Goal: Check status

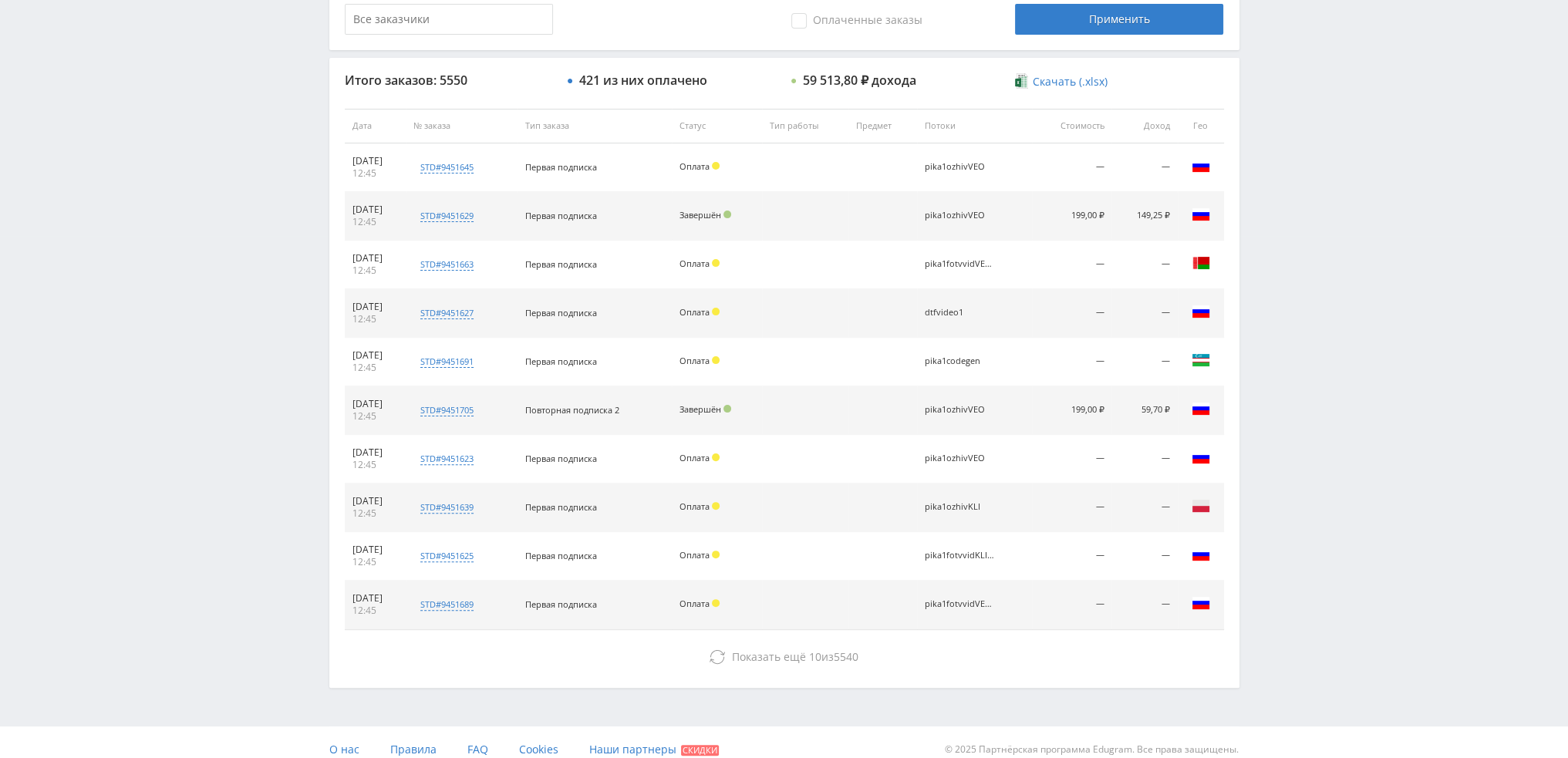
scroll to position [533, 0]
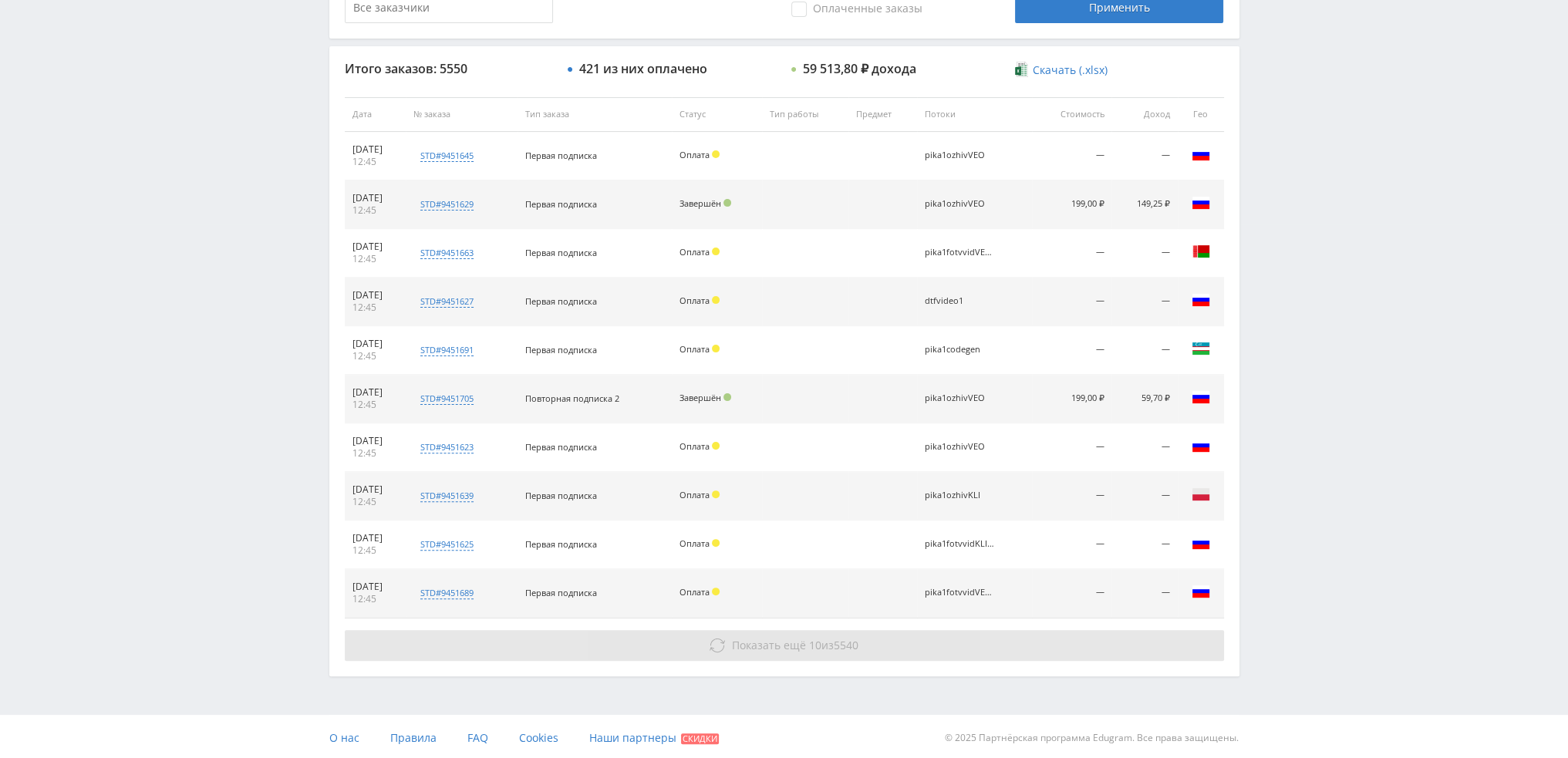
click at [791, 652] on button "Показать ещё 10 из 5540" at bounding box center [784, 644] width 879 height 31
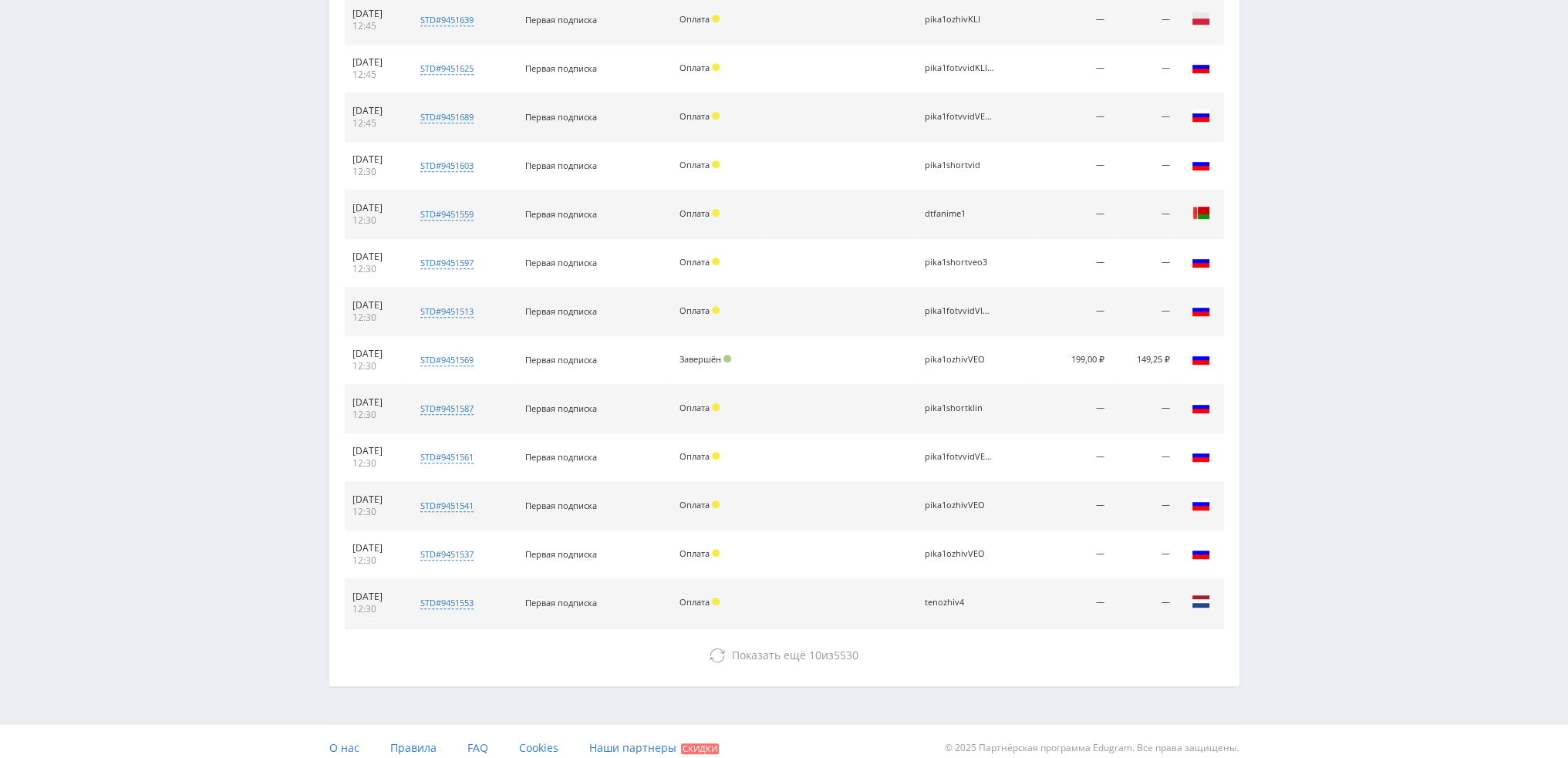
scroll to position [1018, 0]
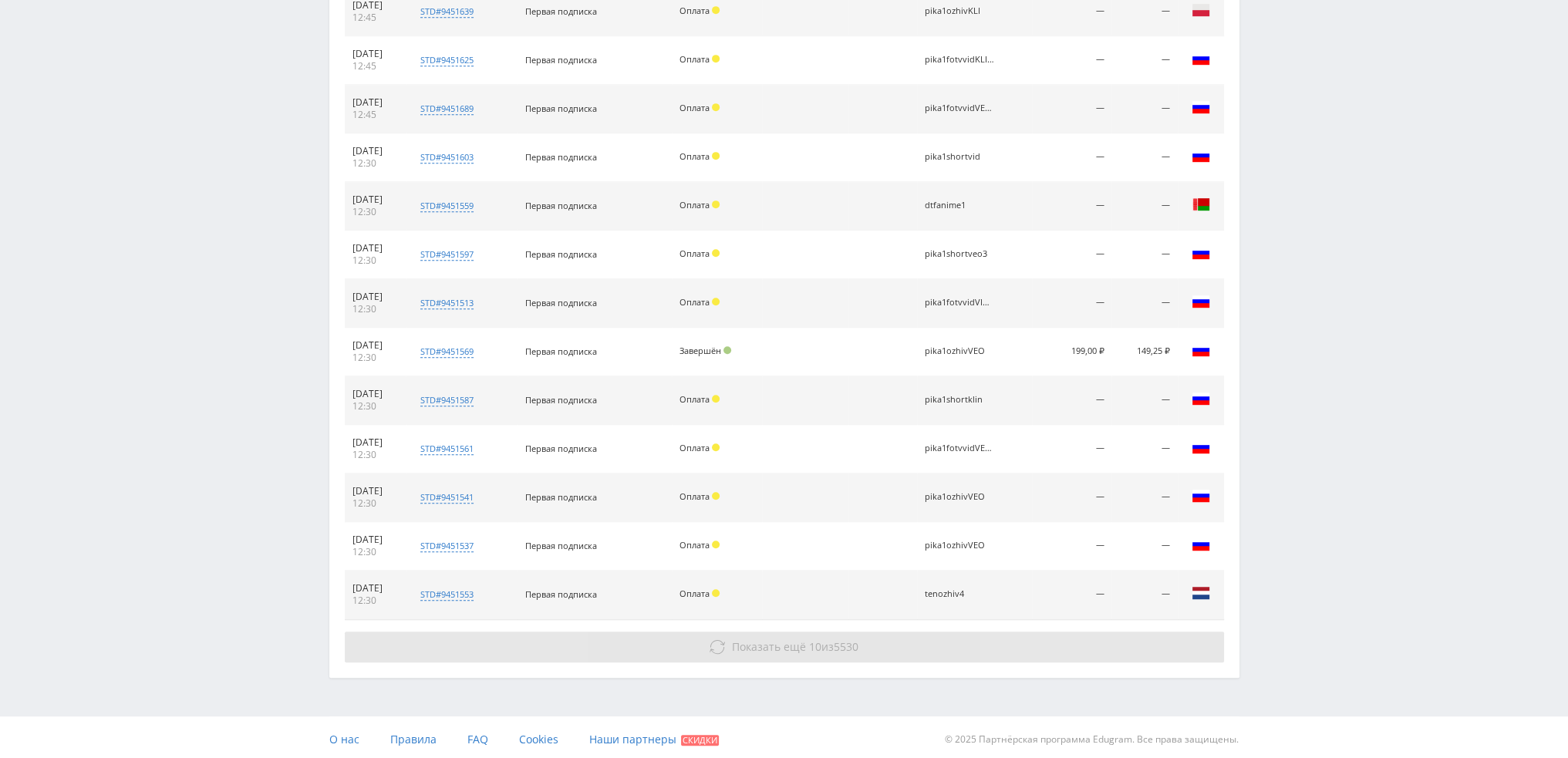
click at [798, 655] on button "Показать ещё 10 из 5530" at bounding box center [784, 646] width 879 height 31
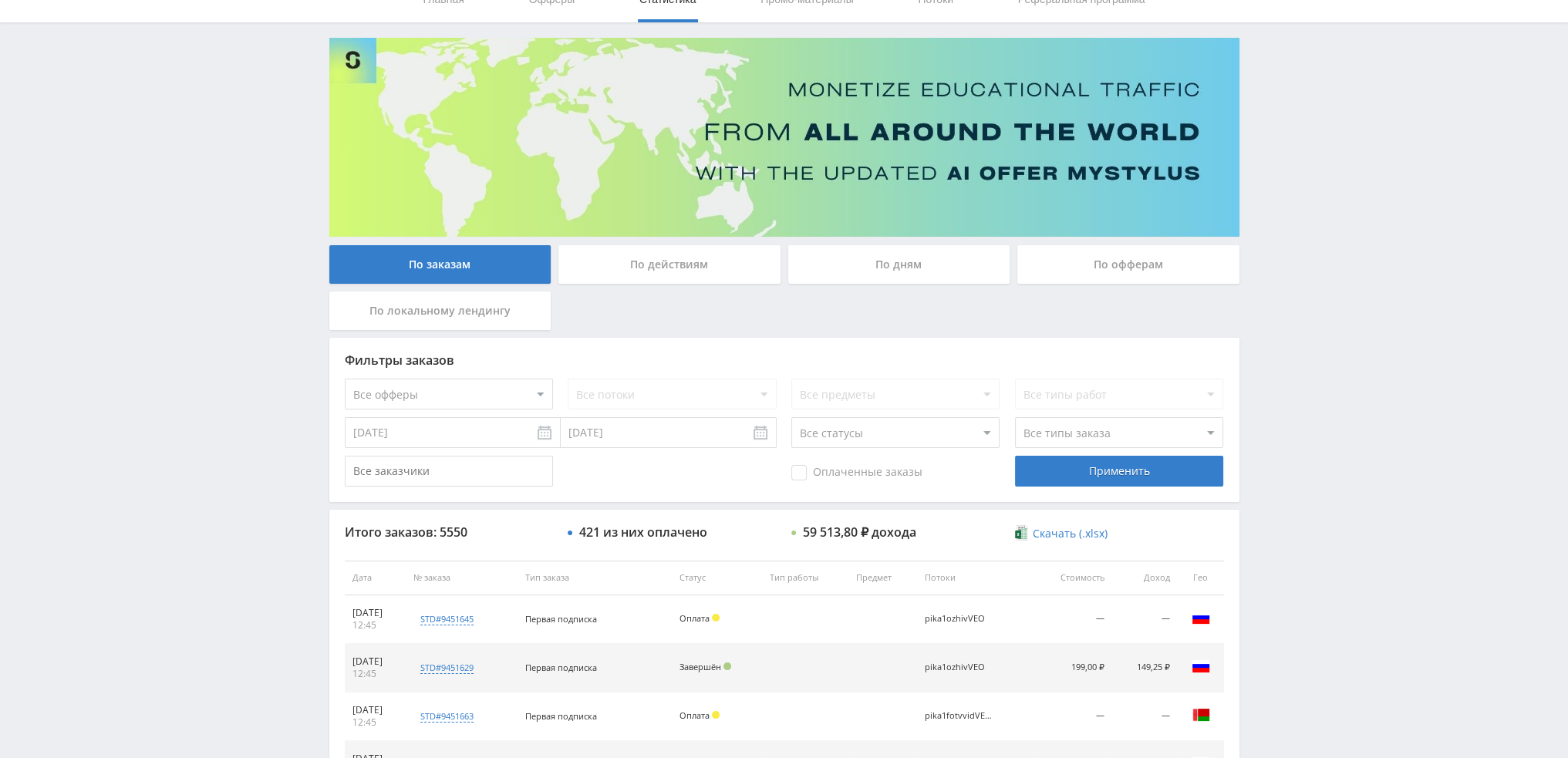
scroll to position [0, 0]
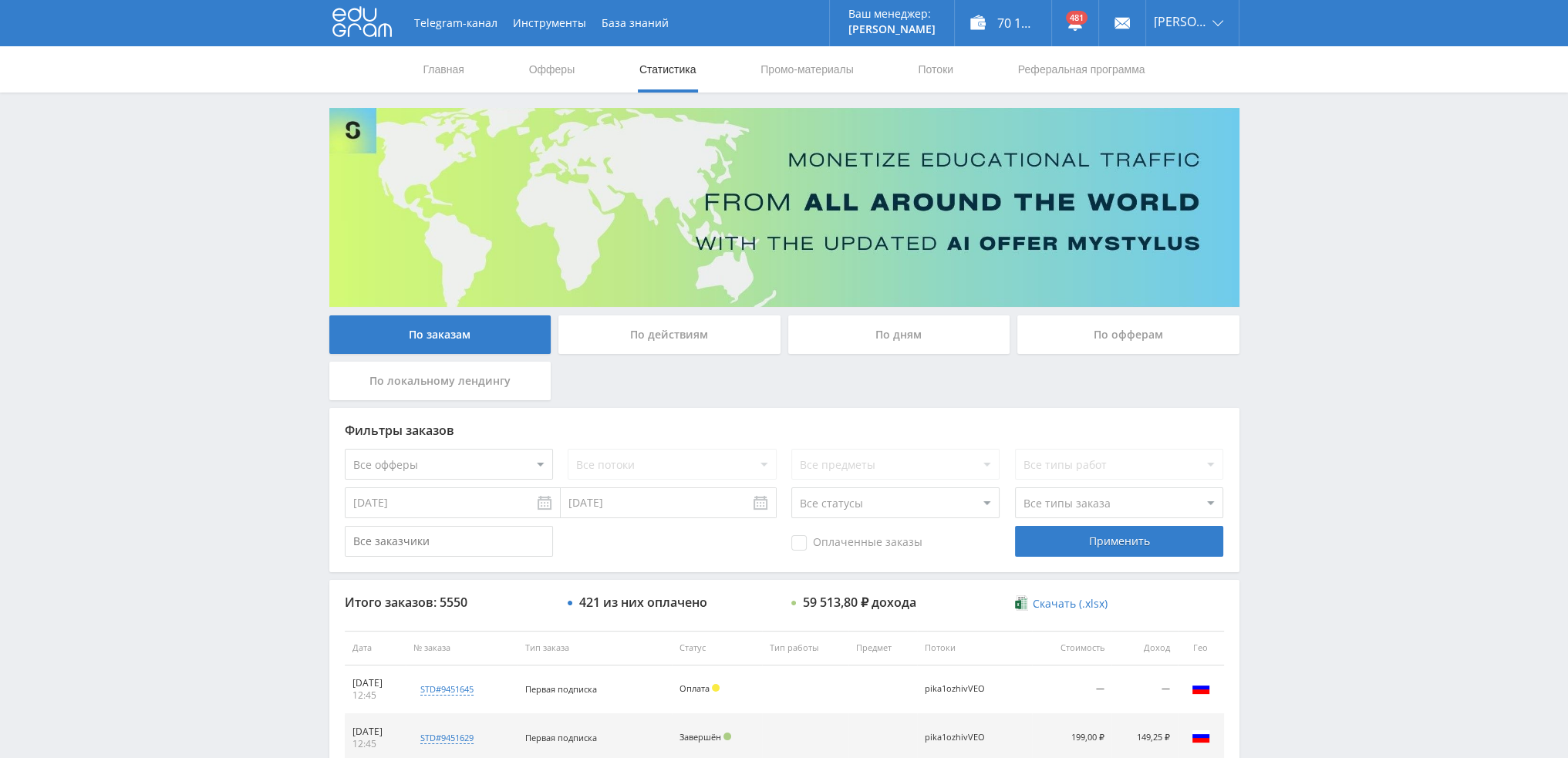
click at [946, 335] on div "По дням" at bounding box center [900, 334] width 222 height 39
click at [0, 0] on input "По дням" at bounding box center [0, 0] width 0 height 0
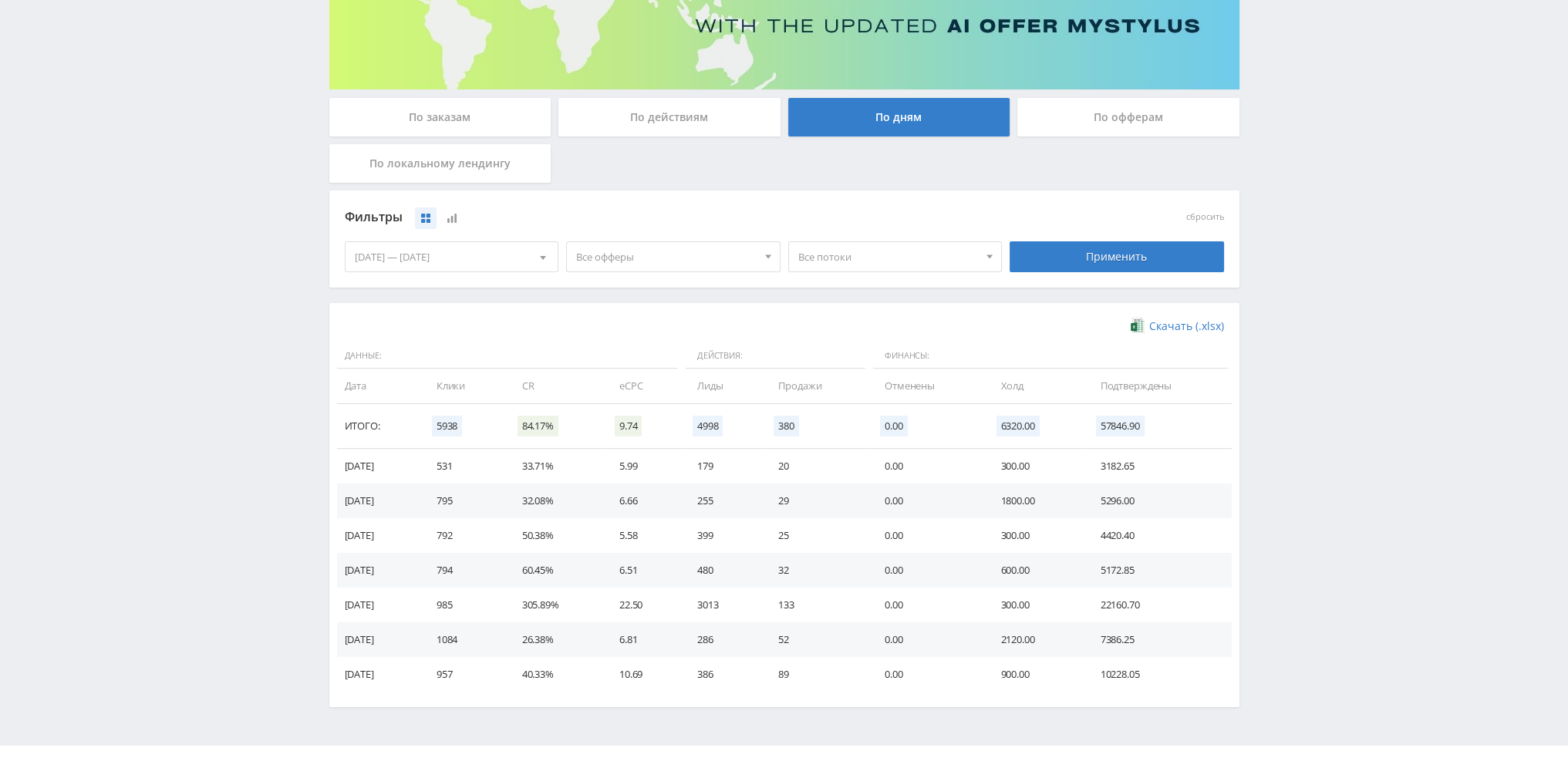
scroll to position [250, 0]
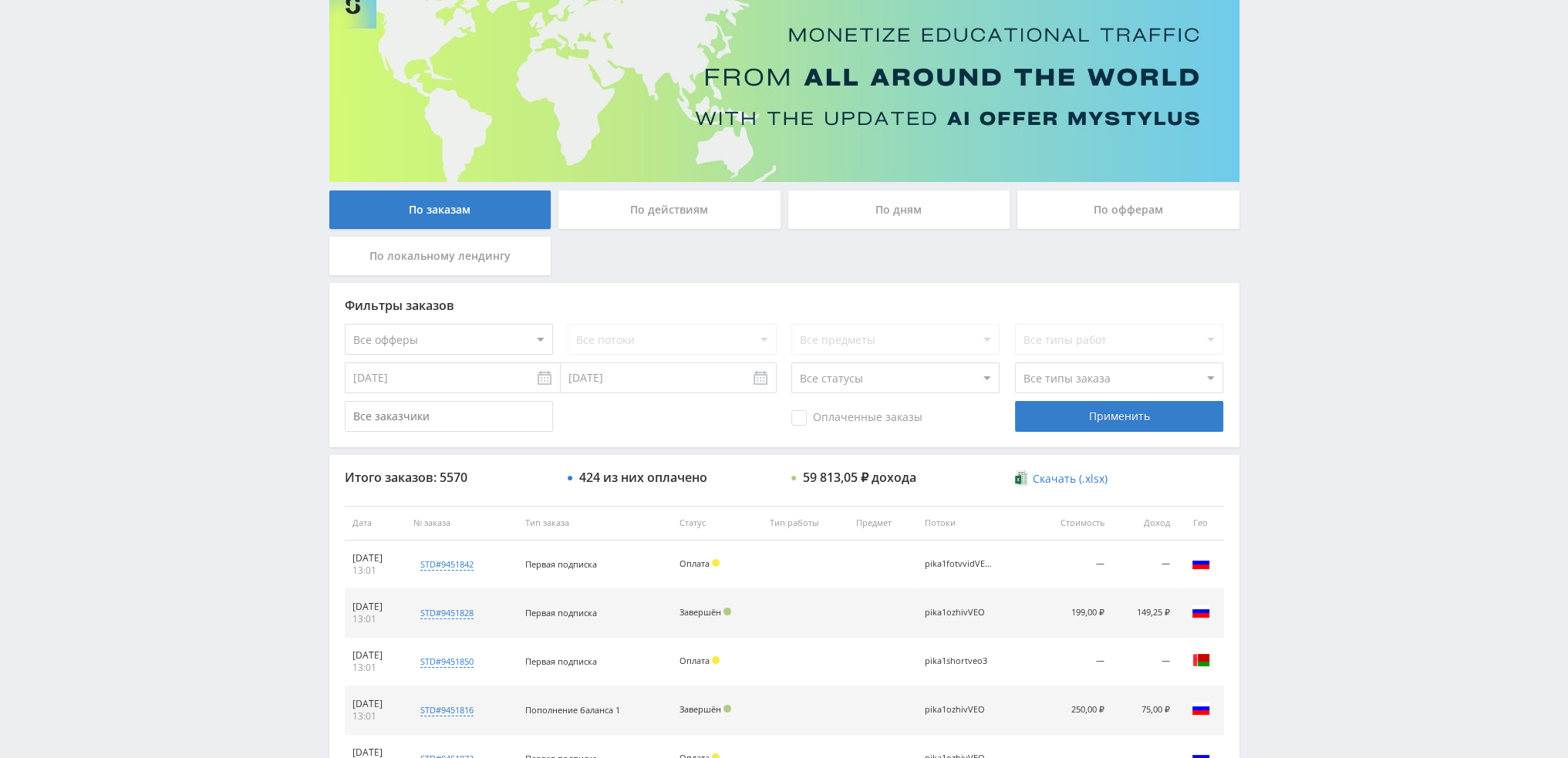
scroll to position [71, 0]
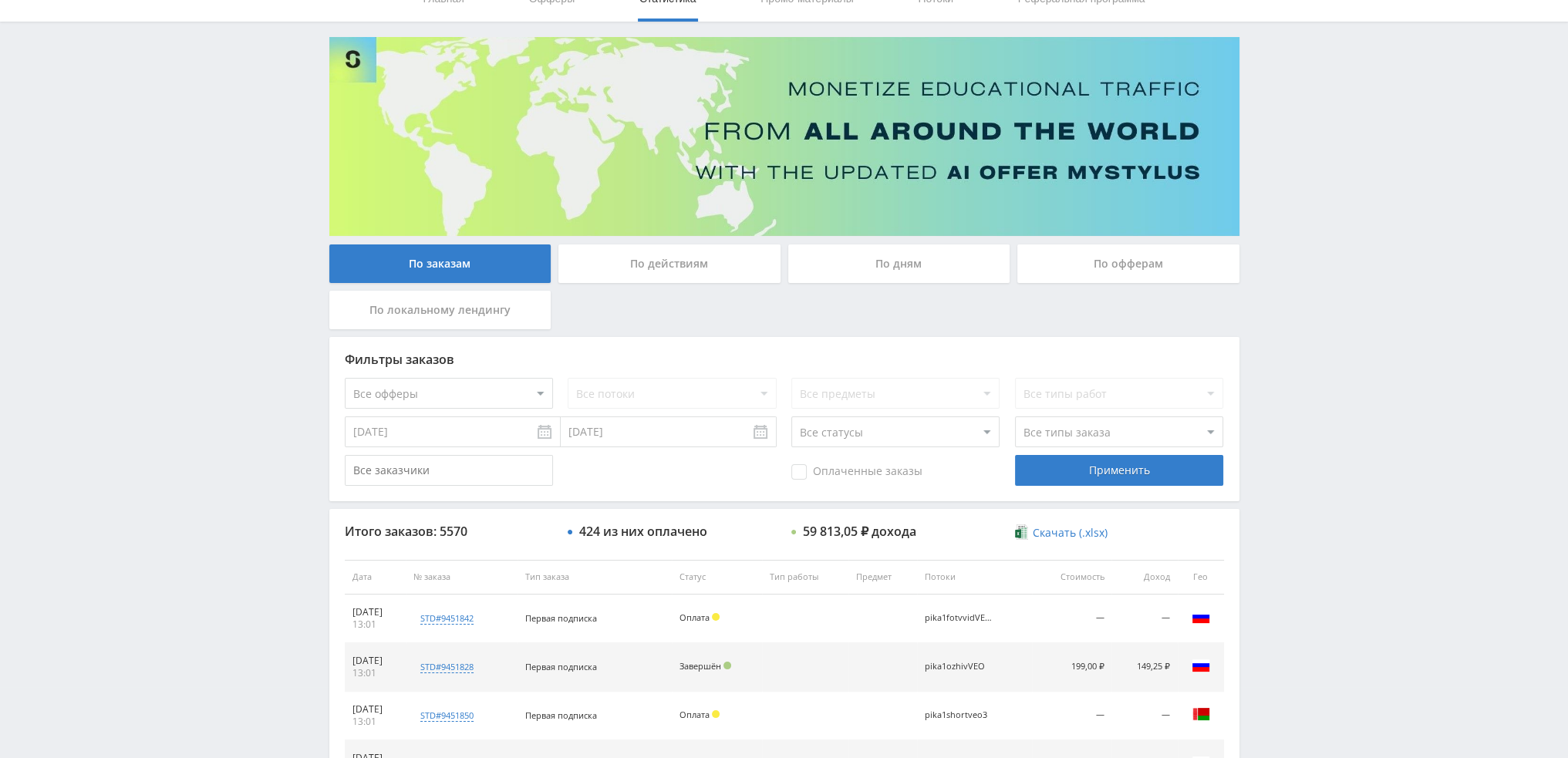
click at [904, 260] on div "По дням" at bounding box center [900, 264] width 222 height 39
click at [0, 0] on input "По дням" at bounding box center [0, 0] width 0 height 0
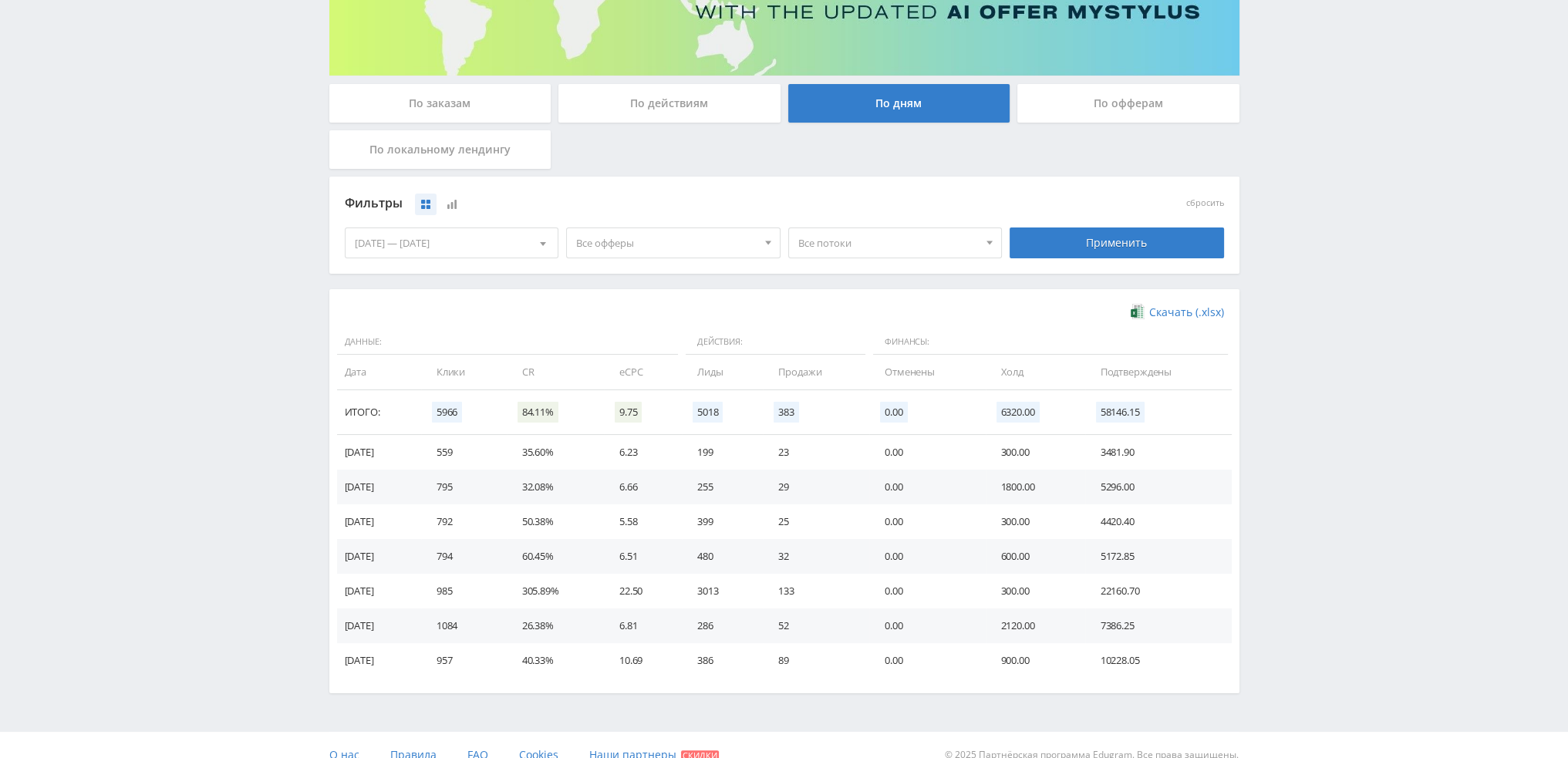
scroll to position [250, 0]
